Goal: Task Accomplishment & Management: Use online tool/utility

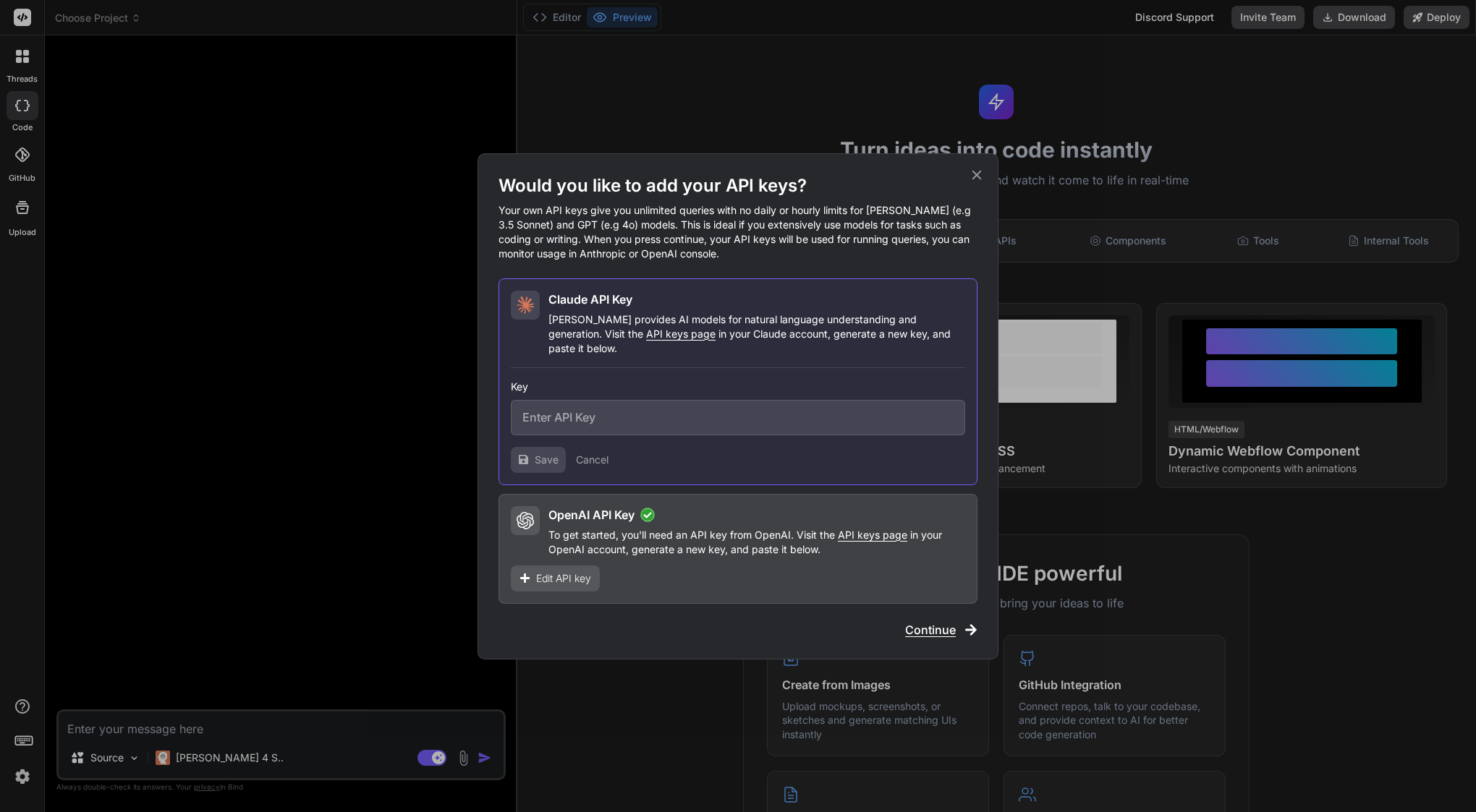
click at [585, 405] on input "text" at bounding box center [737, 417] width 454 height 35
type input "sk-ant-api03-K6mgjn3YDTtMihxe11rF9YKL1tCRIBGYhu5KVc7BSxU1UKlX4AGL96_CmP6rfkp9jA…"
click at [529, 471] on div "[PERSON_NAME] API Key [PERSON_NAME] provides AI models for natural language und…" at bounding box center [738, 381] width 478 height 207
click at [534, 455] on span "Save" at bounding box center [546, 460] width 24 height 14
click at [980, 183] on icon at bounding box center [976, 175] width 16 height 16
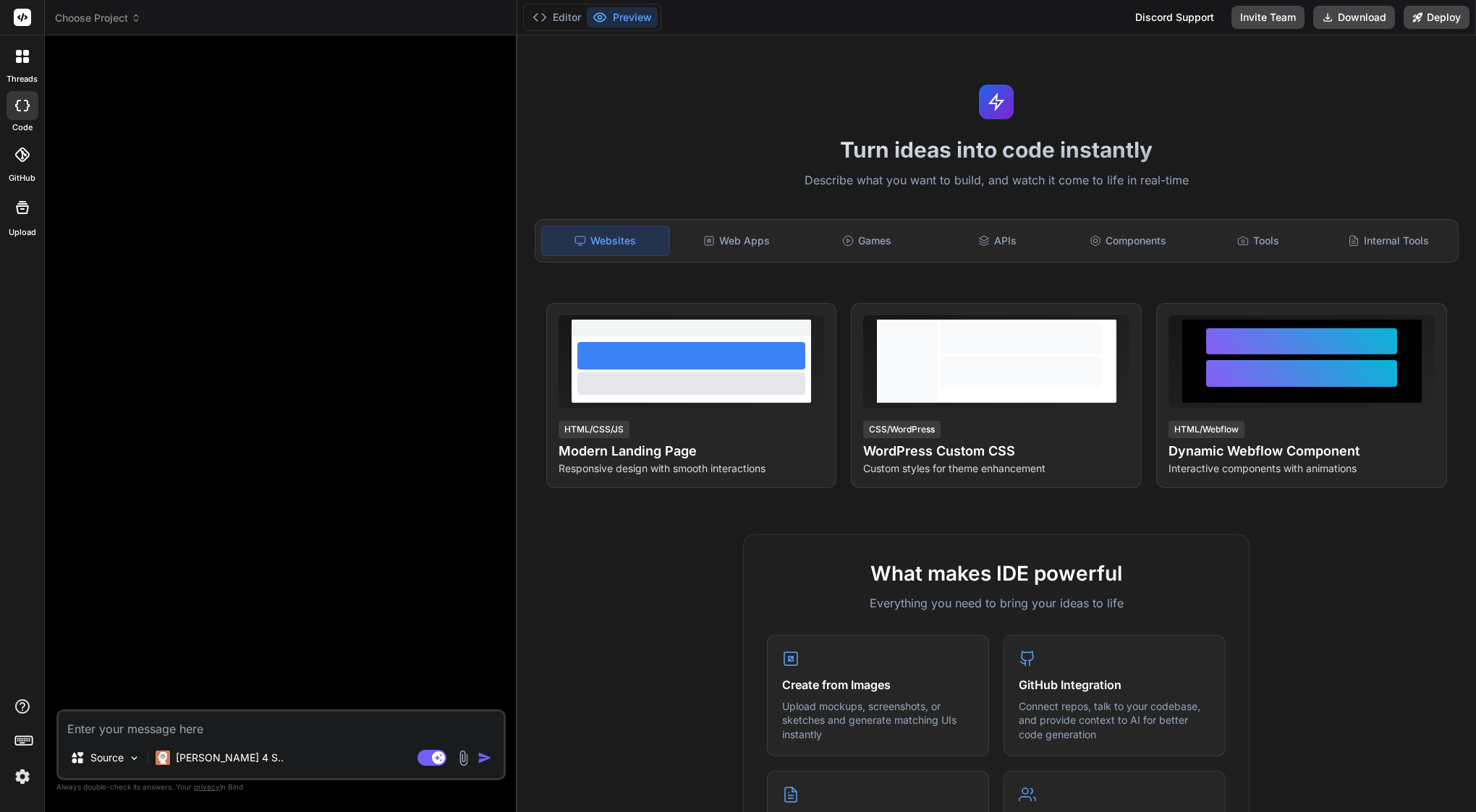
click at [213, 270] on div at bounding box center [282, 379] width 446 height 662
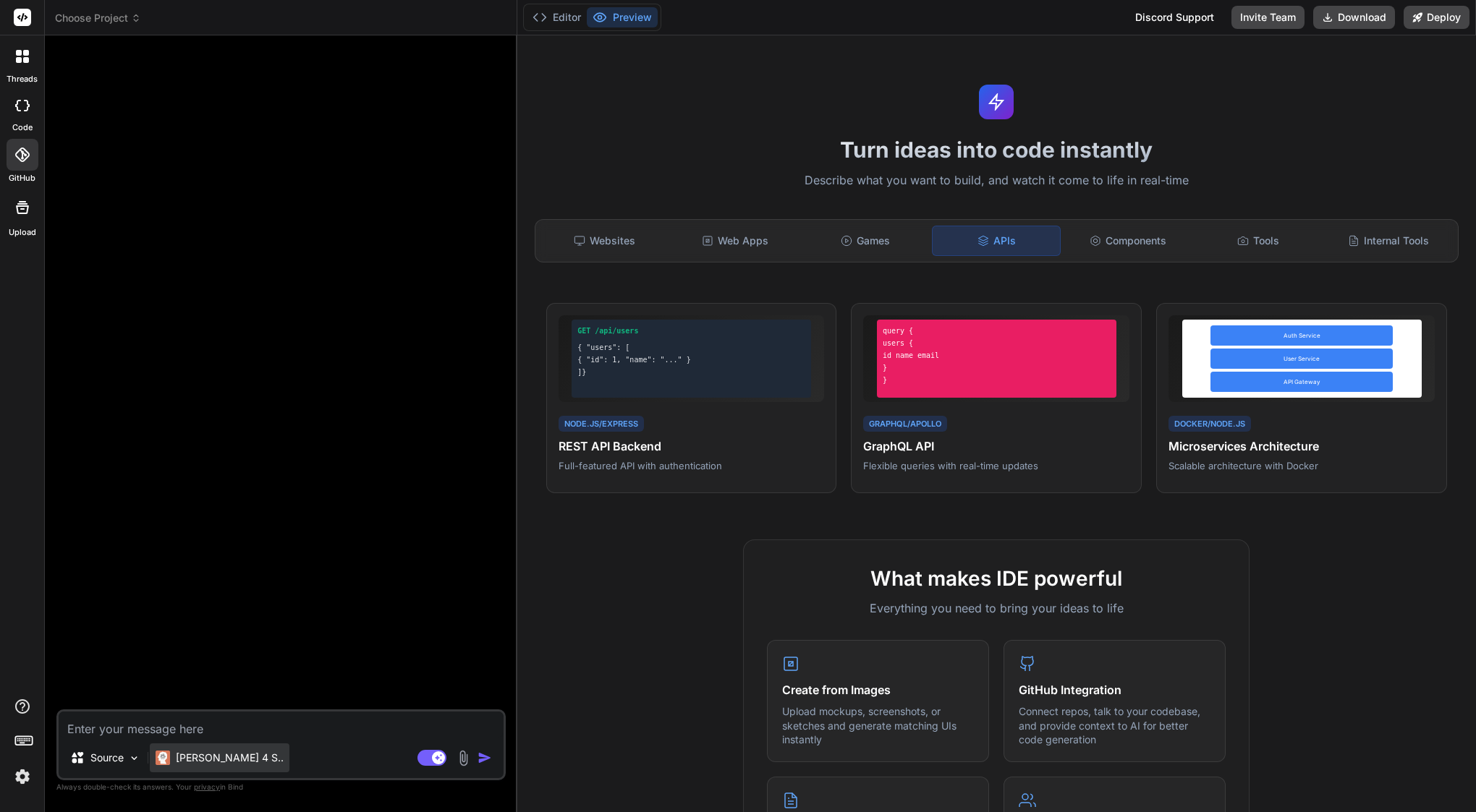
click at [187, 749] on div "[PERSON_NAME] 4 S.." at bounding box center [219, 758] width 139 height 29
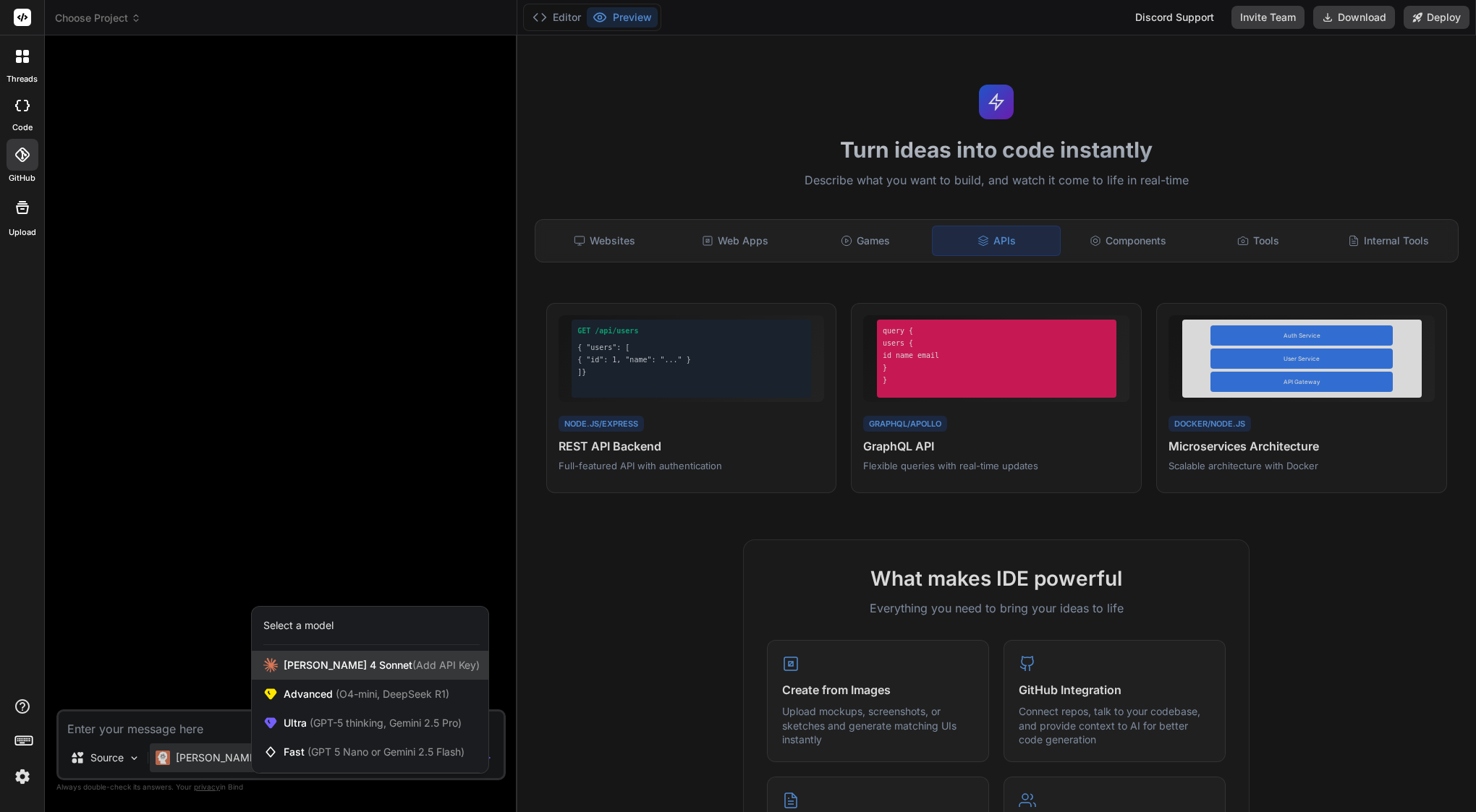
click at [364, 662] on span "Claude 4 Sonnet (Add API Key)" at bounding box center [381, 665] width 196 height 14
type textarea "x"
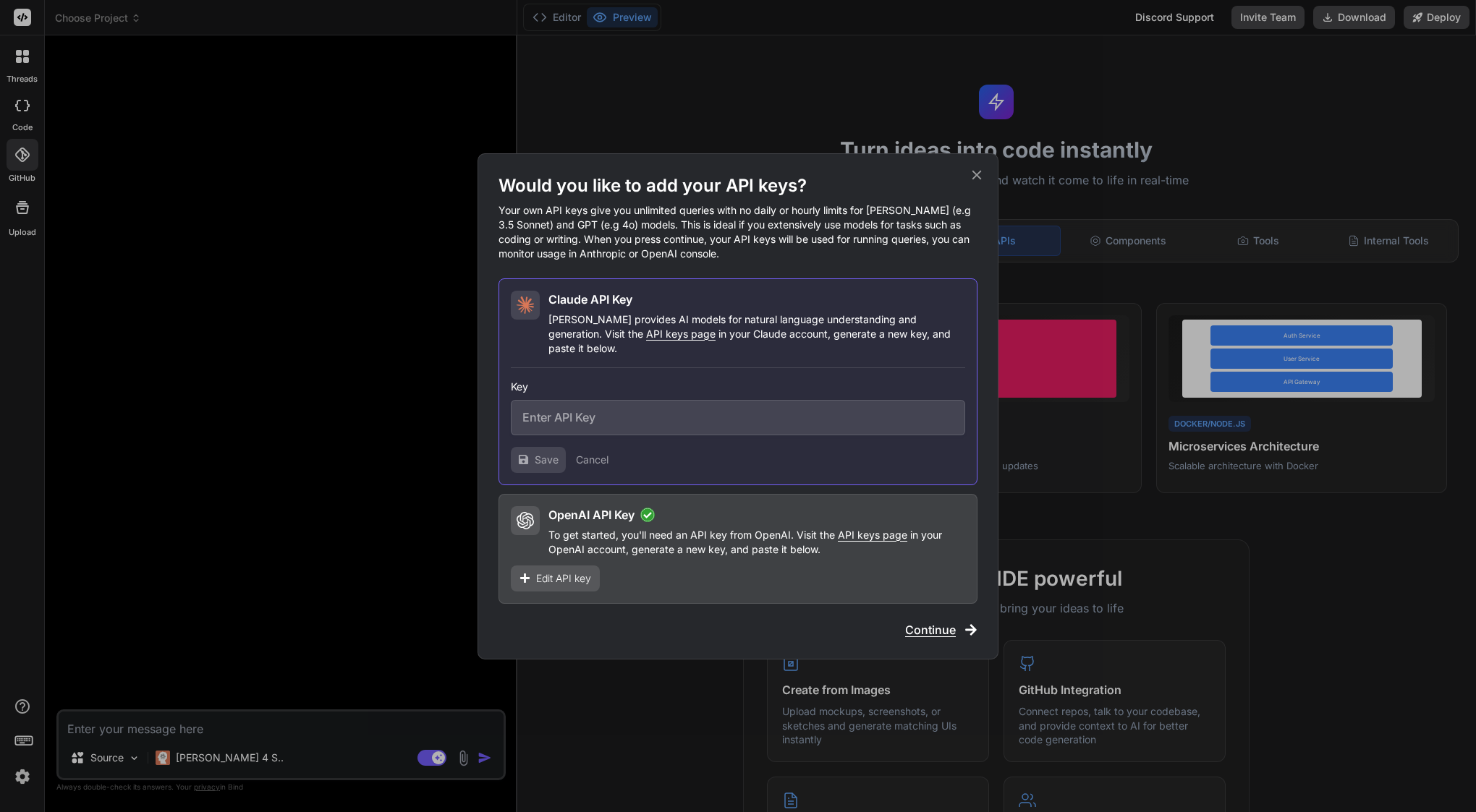
click at [575, 413] on input "text" at bounding box center [737, 417] width 454 height 35
paste input "support@getbind.co"
type input "support@getbind.co"
click at [577, 407] on input "support@getbind.co" at bounding box center [737, 417] width 454 height 35
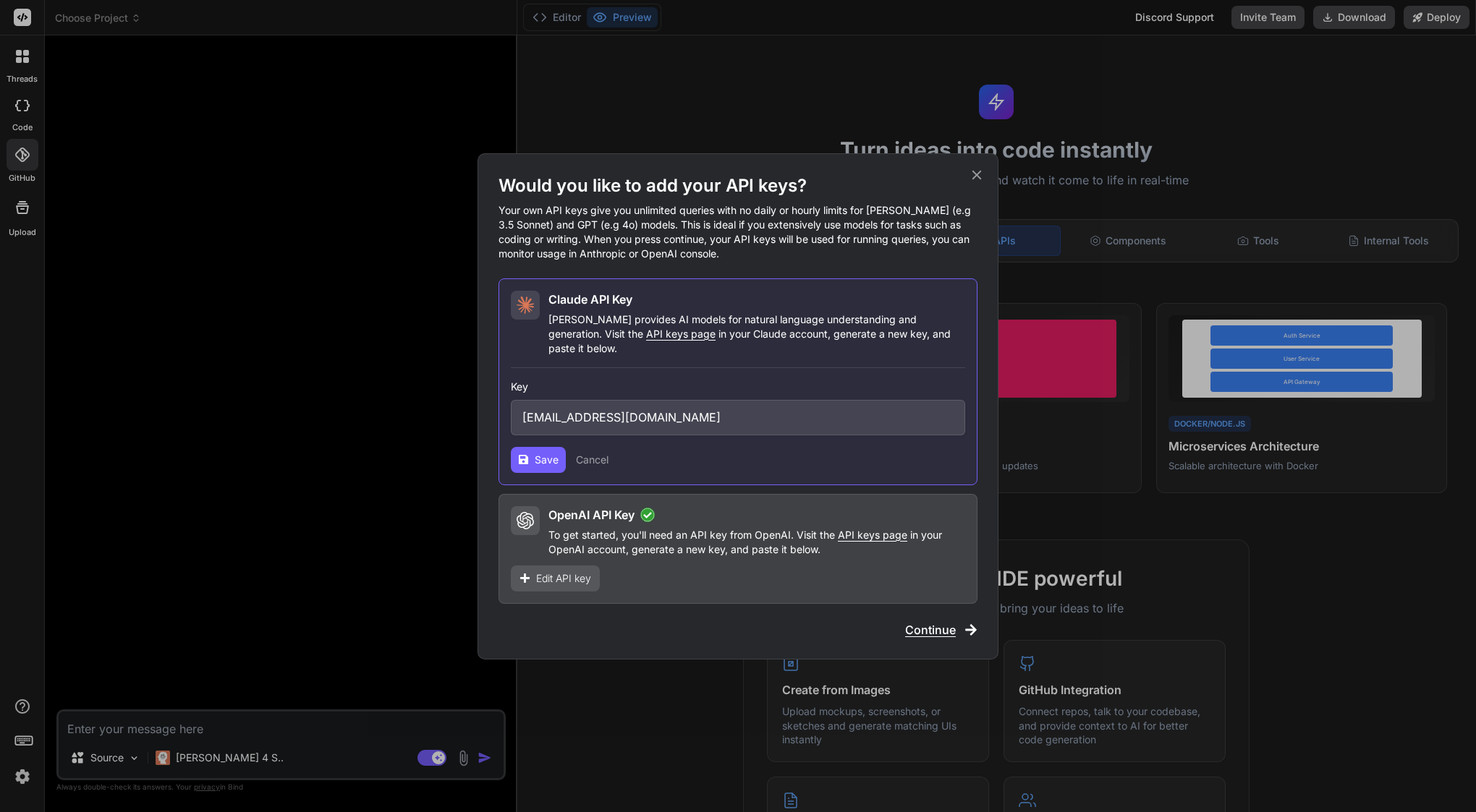
click at [577, 407] on input "support@getbind.co" at bounding box center [737, 417] width 454 height 35
click at [698, 415] on input "text" at bounding box center [737, 417] width 454 height 35
paste input "sk-ant-api03-K6mgjn3YDTtMihxe11rF9YKL1tCRIBGYhu5KVc7BSxU1UKlX4AGL96_CmP6rfkp9jA…"
type input "sk-ant-api03-K6mgjn3YDTtMihxe11rF9YKL1tCRIBGYhu5KVc7BSxU1UKlX4AGL96_CmP6rfkp9jA…"
click at [541, 455] on span "Save" at bounding box center [546, 460] width 24 height 14
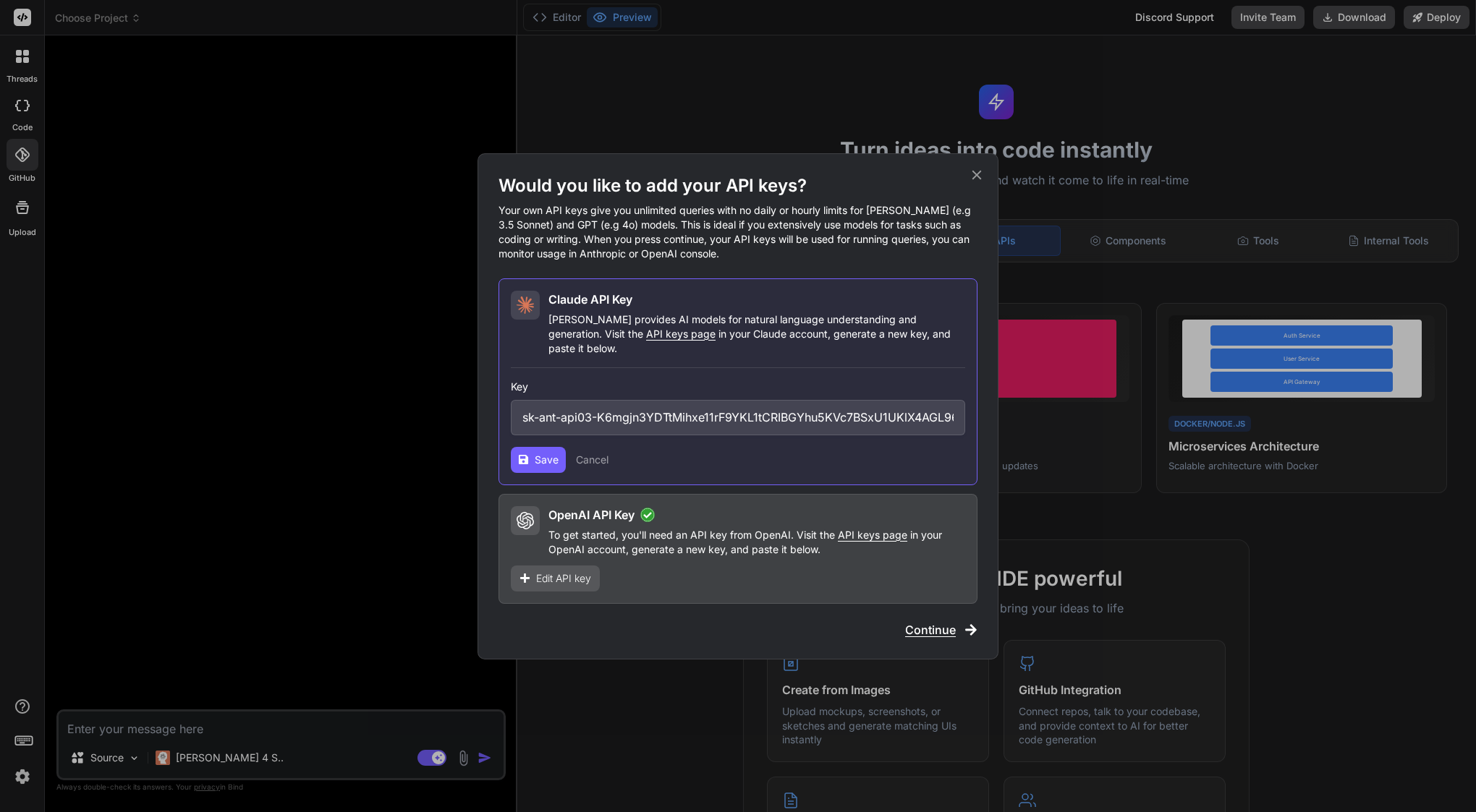
click at [541, 455] on span "Save" at bounding box center [546, 460] width 24 height 14
click at [554, 453] on span "Save" at bounding box center [546, 460] width 24 height 14
click at [542, 454] on span "Save" at bounding box center [546, 460] width 24 height 14
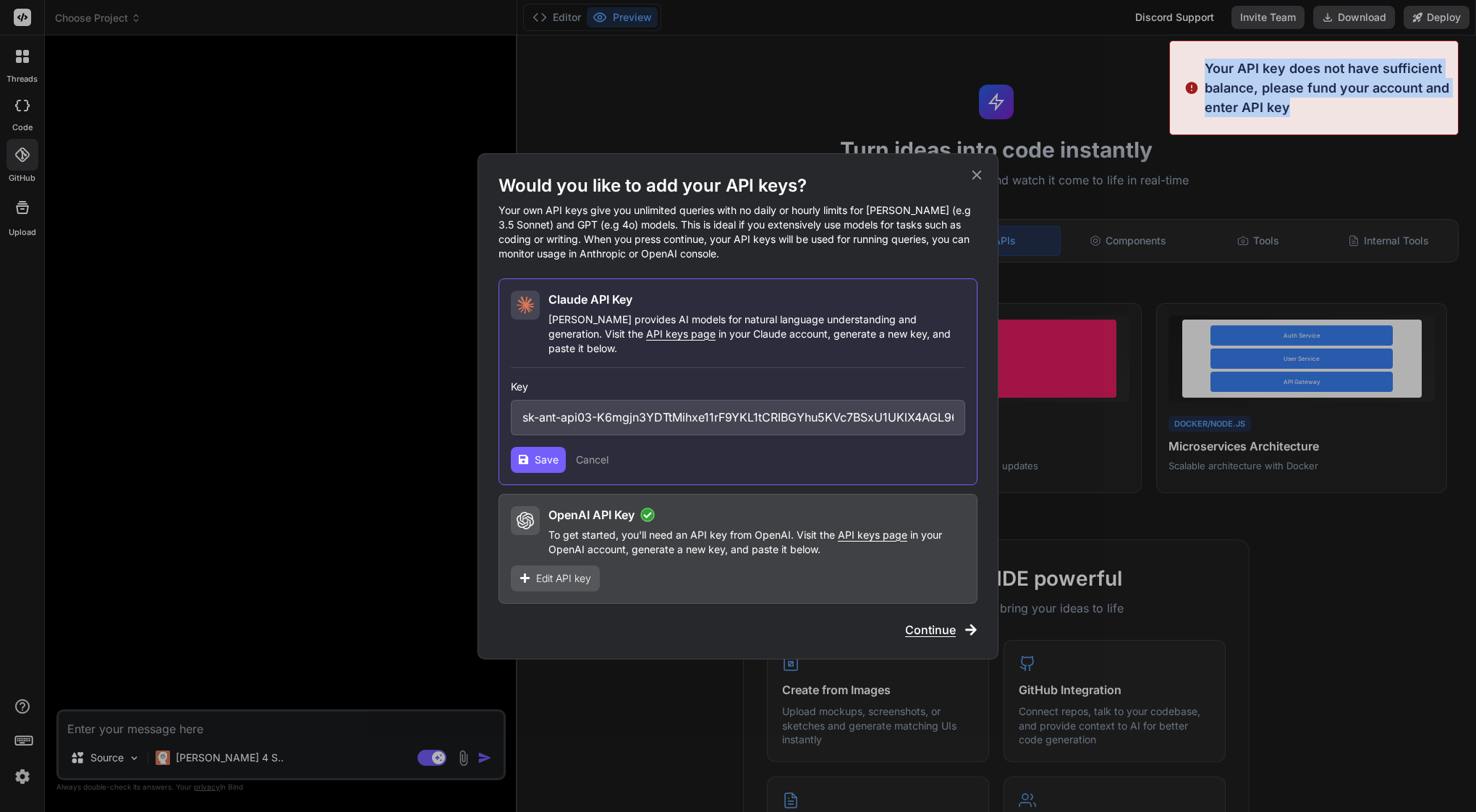
drag, startPoint x: 1205, startPoint y: 67, endPoint x: 1339, endPoint y: 106, distance: 139.6
click at [1339, 106] on p "Your API key does not have sufficient balance, please fund your account and ent…" at bounding box center [1326, 87] width 244 height 58
copy p "Your API key does not have sufficient balance, please fund your account and ent…"
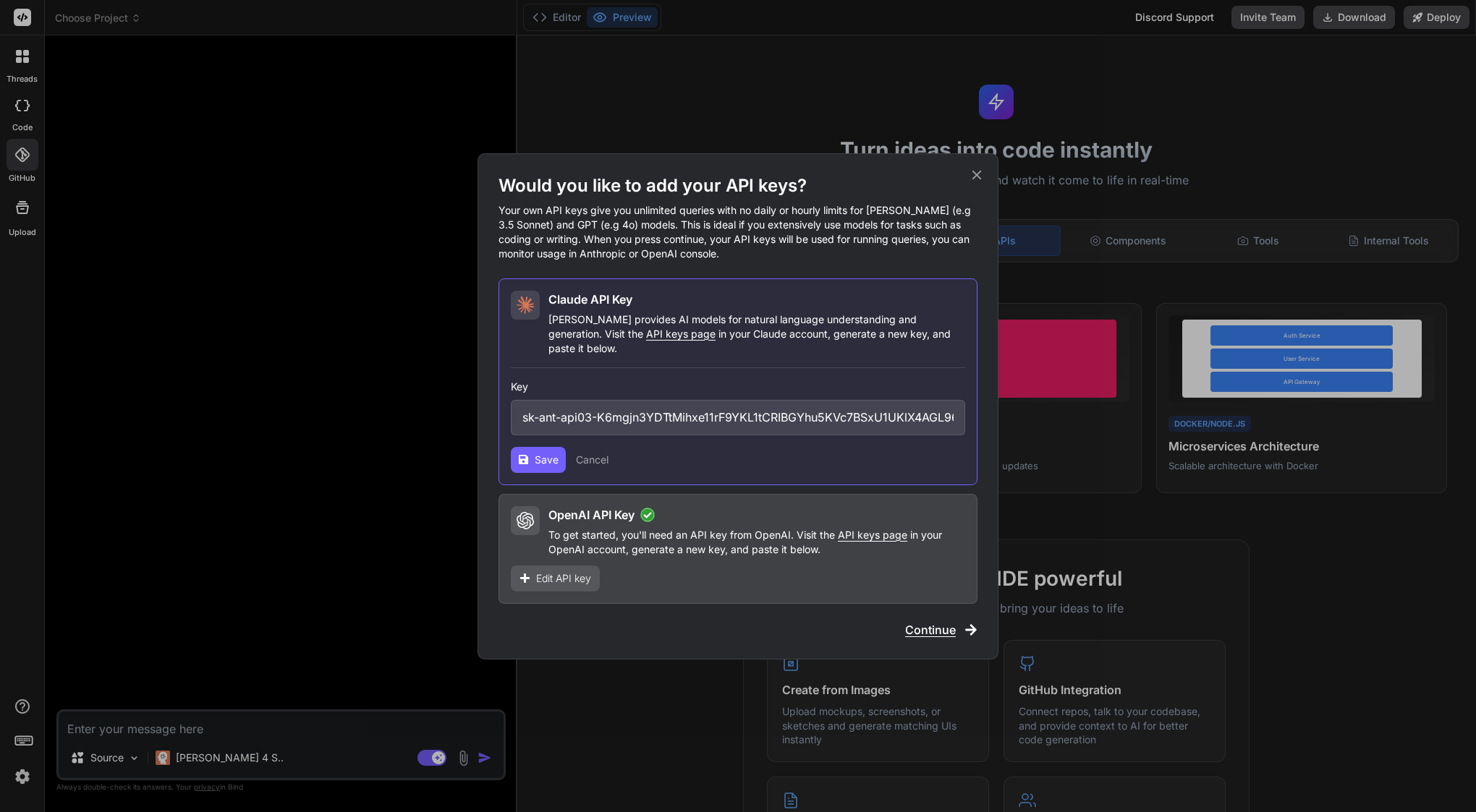
click at [763, 408] on input "sk-ant-api03-K6mgjn3YDTtMihxe11rF9YKL1tCRIBGYhu5KVc7BSxU1UKlX4AGL96_CmP6rfkp9jA…" at bounding box center [737, 417] width 454 height 35
